Goal: Task Accomplishment & Management: Complete application form

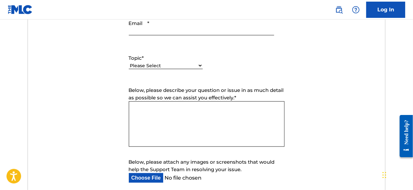
scroll to position [307, 0]
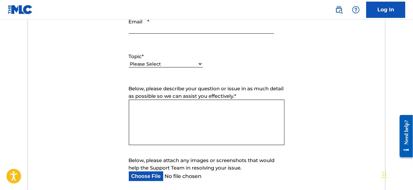
drag, startPoint x: 193, startPoint y: 66, endPoint x: 196, endPoint y: 59, distance: 8.0
click at [195, 61] on select "Please Select I need help with my account I need help with managing my catalog …" at bounding box center [166, 64] width 74 height 7
click at [321, 79] on form "Submit a request Typical reply time: within hours via email First Name Last Nam…" at bounding box center [206, 82] width 357 height 271
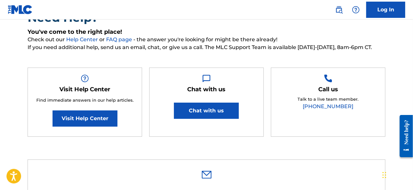
scroll to position [0, 0]
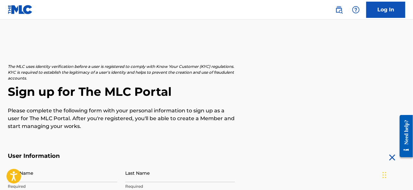
scroll to position [112, 0]
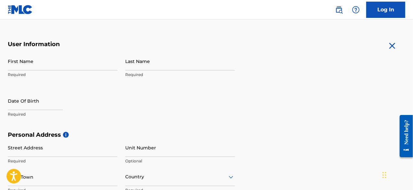
click at [76, 67] on input "First Name" at bounding box center [63, 61] width 110 height 18
type input "Italo"
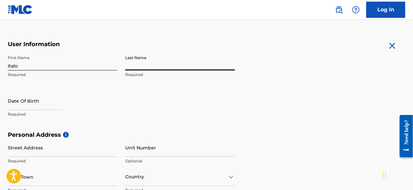
click at [141, 62] on input "Last Name" at bounding box center [180, 61] width 110 height 18
type input "Niada"
select select "7"
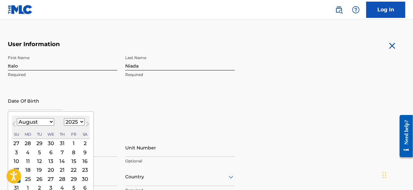
click at [23, 104] on input "text" at bounding box center [35, 101] width 55 height 18
click at [73, 119] on select "1899 1900 1901 1902 1903 1904 1905 1906 1907 1908 1909 1910 1911 1912 1913 1914…" at bounding box center [74, 121] width 21 height 7
select select "2001"
click at [64, 118] on select "1899 1900 1901 1902 1903 1904 1905 1906 1907 1908 1909 1910 1911 1912 1913 1914…" at bounding box center [74, 121] width 21 height 7
click at [46, 122] on select "January February March April May June July August September October November De…" at bounding box center [35, 121] width 37 height 7
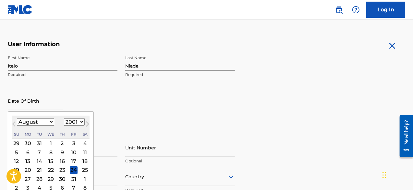
select select "5"
click at [17, 118] on select "January February March April May June July August September October November De…" at bounding box center [35, 121] width 37 height 7
click at [48, 161] on div "13" at bounding box center [51, 161] width 8 height 8
type input "June 13 2001"
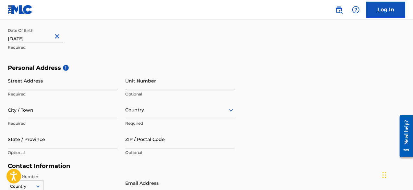
scroll to position [181, 0]
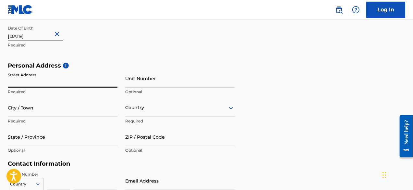
click at [105, 80] on input "Street Address" at bounding box center [63, 78] width 110 height 18
type input "Badalona 660"
type input "Temuco"
type input "Chile"
type input "IX Región de la Araucanía"
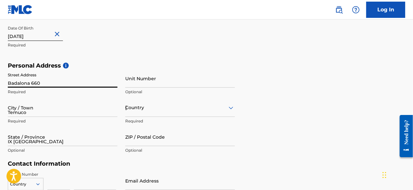
type input "4810068"
type input "56"
type input "9"
type input "39211010"
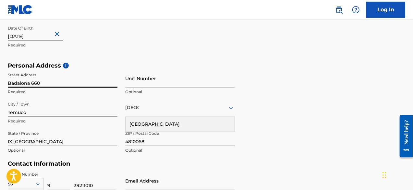
scroll to position [233, 0]
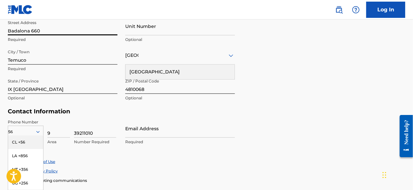
click at [30, 143] on div "CL +56" at bounding box center [25, 142] width 35 height 14
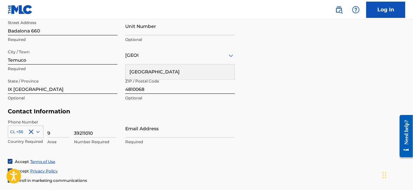
click at [58, 129] on input "9" at bounding box center [58, 128] width 23 height 18
click at [147, 124] on input "Email Address" at bounding box center [180, 128] width 110 height 18
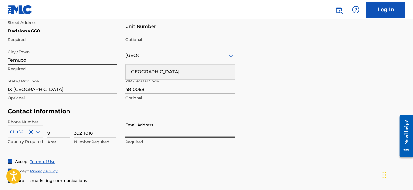
type input "niadmusic@gmail.com"
click at [264, 114] on form "User Information First Name Italo Required Last Name Niada Required Date Of Bir…" at bounding box center [207, 63] width 398 height 288
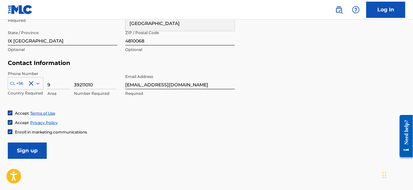
scroll to position [284, 0]
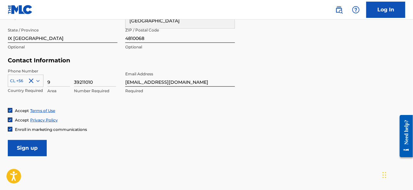
click at [42, 143] on input "Sign up" at bounding box center [27, 148] width 39 height 16
click at [28, 150] on input "Sign up" at bounding box center [27, 148] width 39 height 16
click at [21, 78] on div at bounding box center [25, 80] width 35 height 7
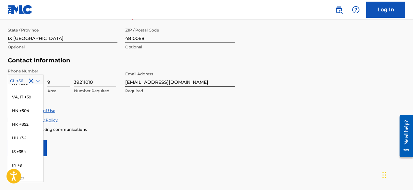
scroll to position [1161, 0]
click at [179, 122] on div "Accept Privacy Policy" at bounding box center [207, 120] width 398 height 6
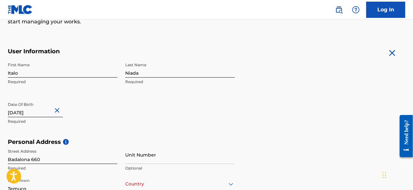
scroll to position [284, 0]
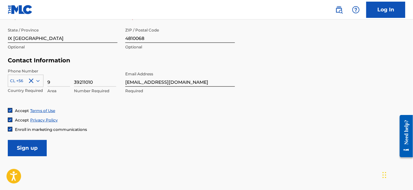
click at [194, 83] on input "niadmusic@gmail.com" at bounding box center [180, 77] width 110 height 18
type input "niadmusic@gmail.com"
click at [171, 39] on input "4810068" at bounding box center [180, 33] width 110 height 18
type input "4810068"
click at [80, 41] on input "IX Región de la Araucanía" at bounding box center [63, 33] width 110 height 18
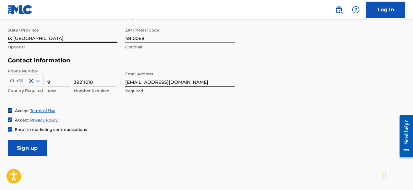
type input "IX Región de la Araucanía"
click at [135, 109] on div "Accept Terms of Use" at bounding box center [207, 111] width 398 height 6
click at [98, 78] on input "39211010" at bounding box center [95, 77] width 42 height 18
type input "39211010"
click at [56, 82] on input "9" at bounding box center [58, 77] width 23 height 18
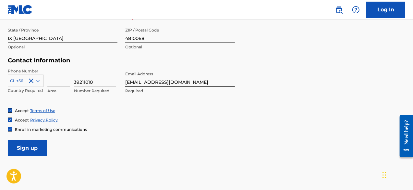
type input "9"
click at [171, 118] on div "Accept Privacy Policy" at bounding box center [207, 120] width 398 height 6
click at [25, 146] on input "Sign up" at bounding box center [27, 148] width 39 height 16
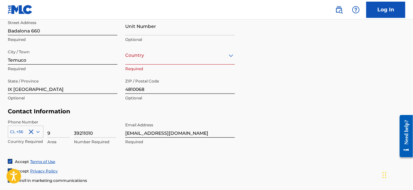
scroll to position [234, 0]
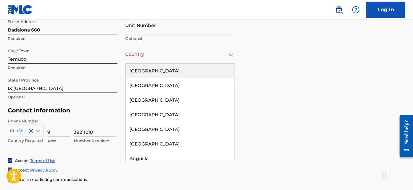
click at [204, 63] on div "Country" at bounding box center [180, 54] width 110 height 18
type input "ch"
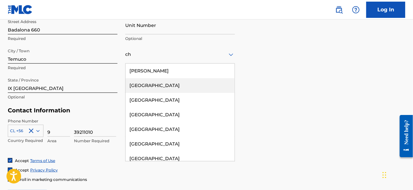
click at [193, 87] on div "Chile" at bounding box center [180, 85] width 109 height 15
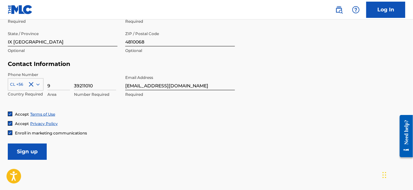
scroll to position [294, 0]
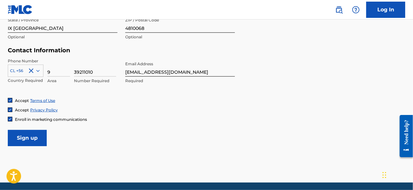
click at [38, 138] on input "Sign up" at bounding box center [27, 138] width 39 height 16
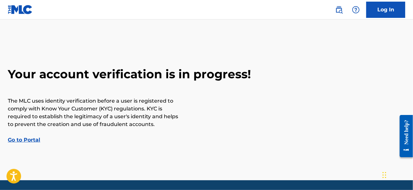
click at [31, 136] on div "Your account verification is in progress! The MLC uses identity verification be…" at bounding box center [206, 105] width 413 height 77
click at [30, 139] on link "Go to Portal" at bounding box center [24, 140] width 32 height 6
